Goal: Navigation & Orientation: Find specific page/section

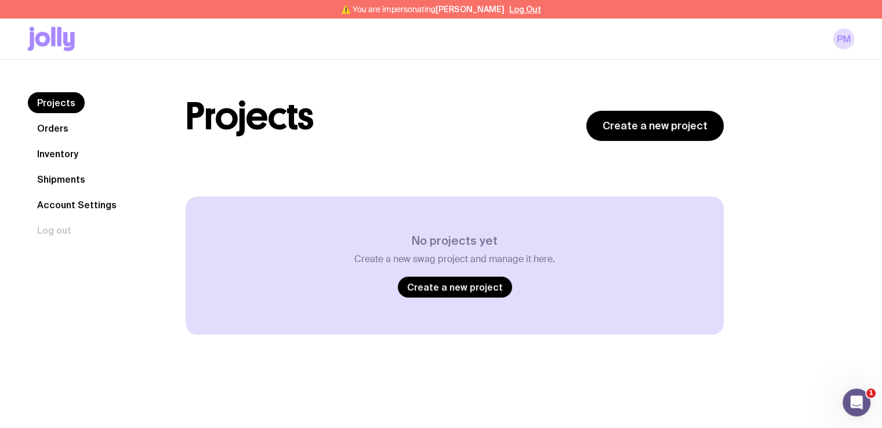
click at [56, 174] on link "Shipments" at bounding box center [61, 179] width 67 height 21
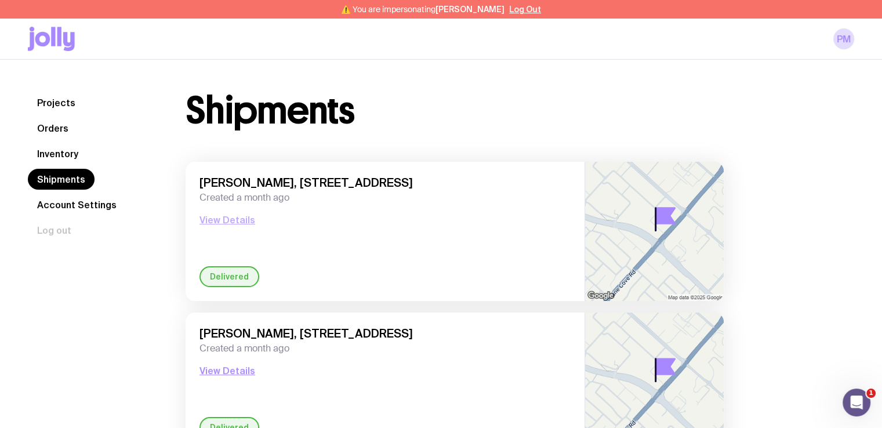
click at [234, 220] on button "View Details" at bounding box center [227, 220] width 56 height 14
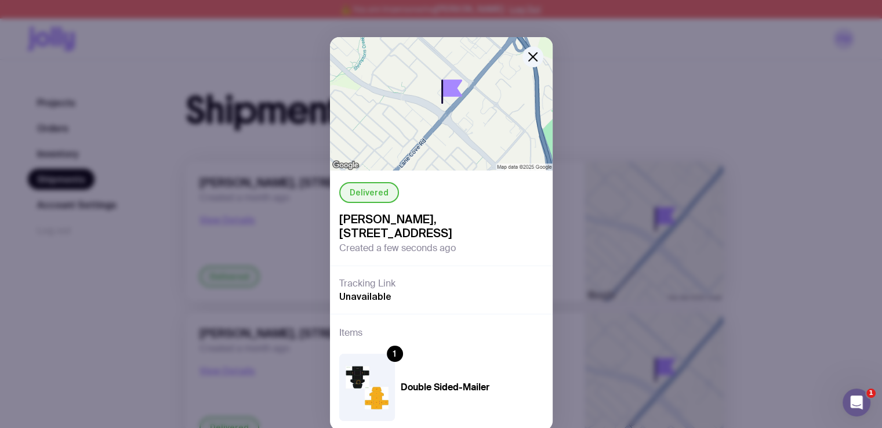
scroll to position [53, 0]
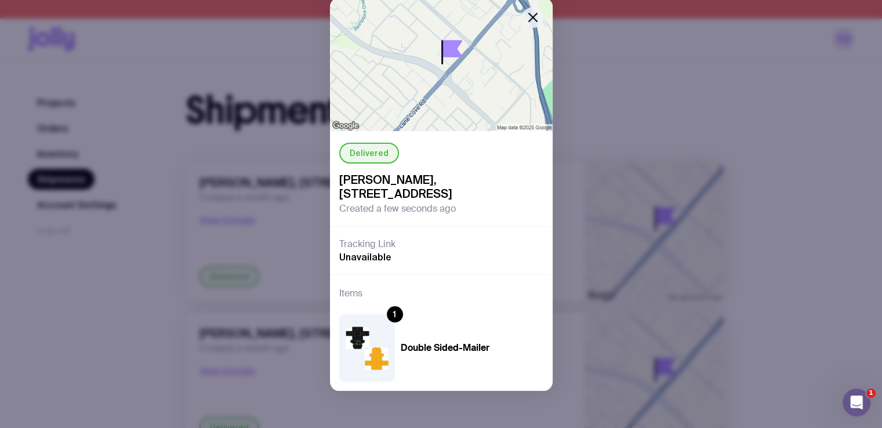
click at [528, 10] on icon "button" at bounding box center [533, 17] width 14 height 14
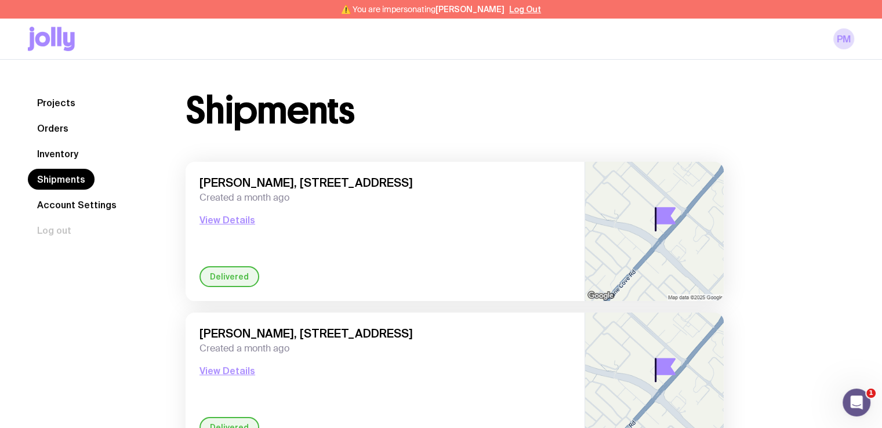
click at [56, 129] on link "Orders" at bounding box center [53, 128] width 50 height 21
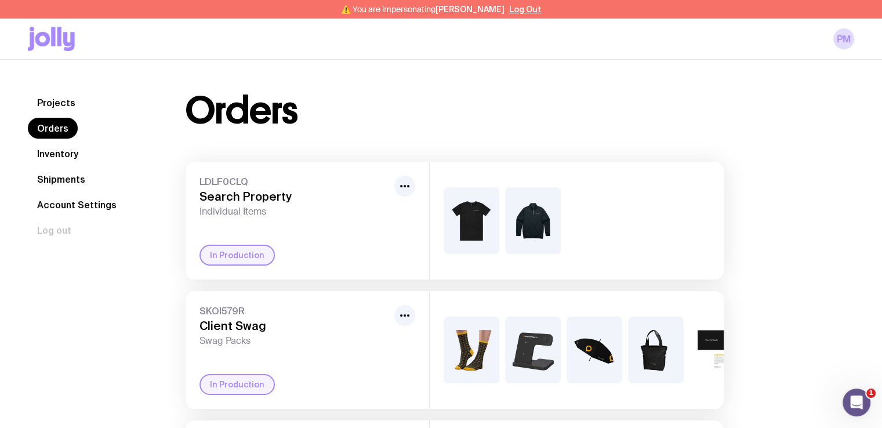
click at [53, 100] on link "Projects" at bounding box center [56, 102] width 57 height 21
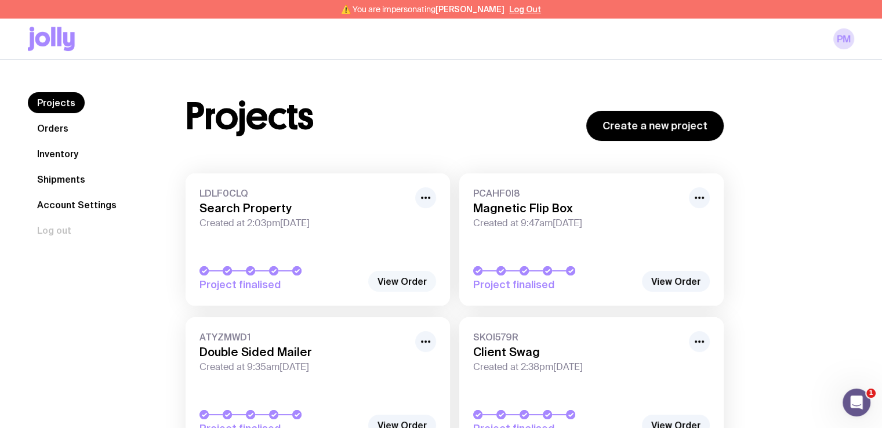
click at [387, 289] on link "View Order" at bounding box center [402, 281] width 68 height 21
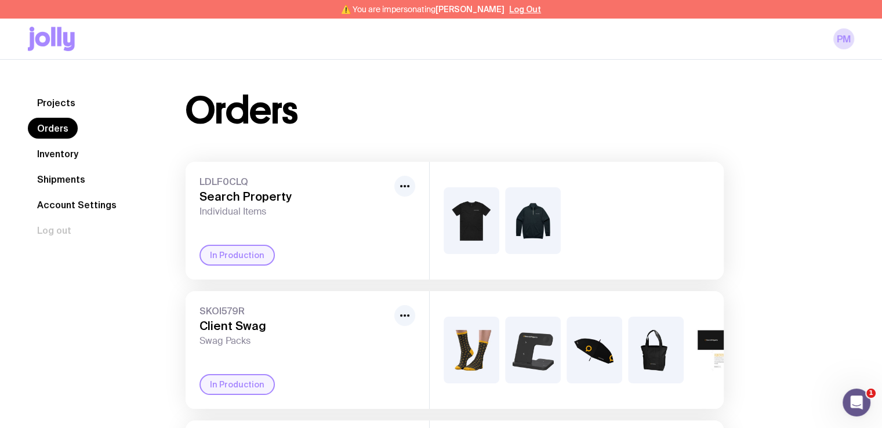
click at [59, 150] on link "Inventory" at bounding box center [58, 153] width 60 height 21
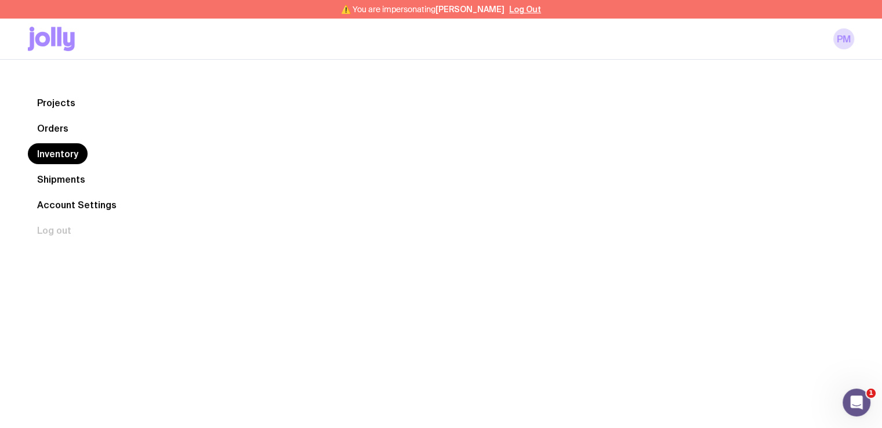
click at [59, 150] on link "Inventory" at bounding box center [58, 153] width 60 height 21
